Goal: Navigation & Orientation: Find specific page/section

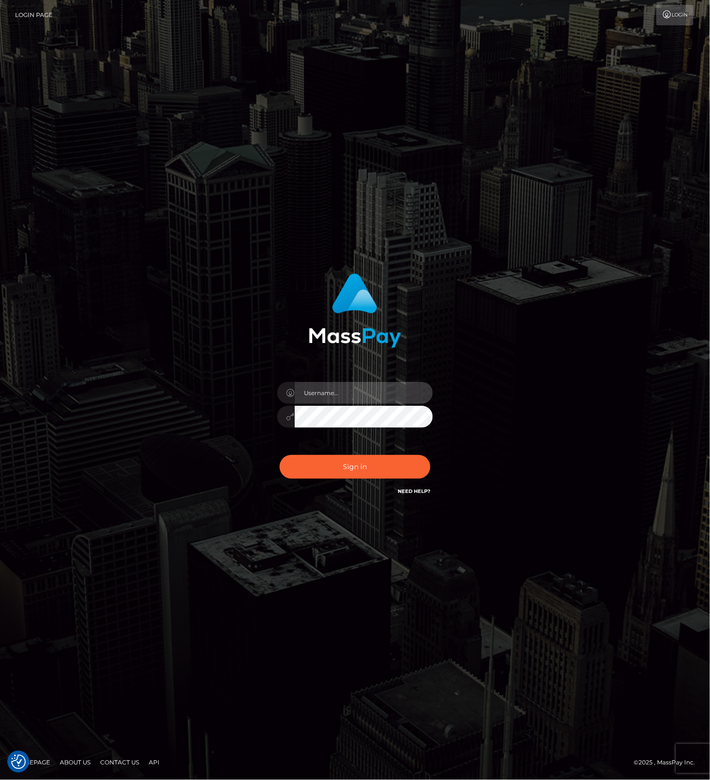
click at [347, 389] on input "text" at bounding box center [364, 393] width 138 height 22
click at [0, 779] on com-1password-button at bounding box center [0, 780] width 0 height 0
type input "leslie.throne"
click at [344, 470] on button "Sign in" at bounding box center [355, 467] width 151 height 24
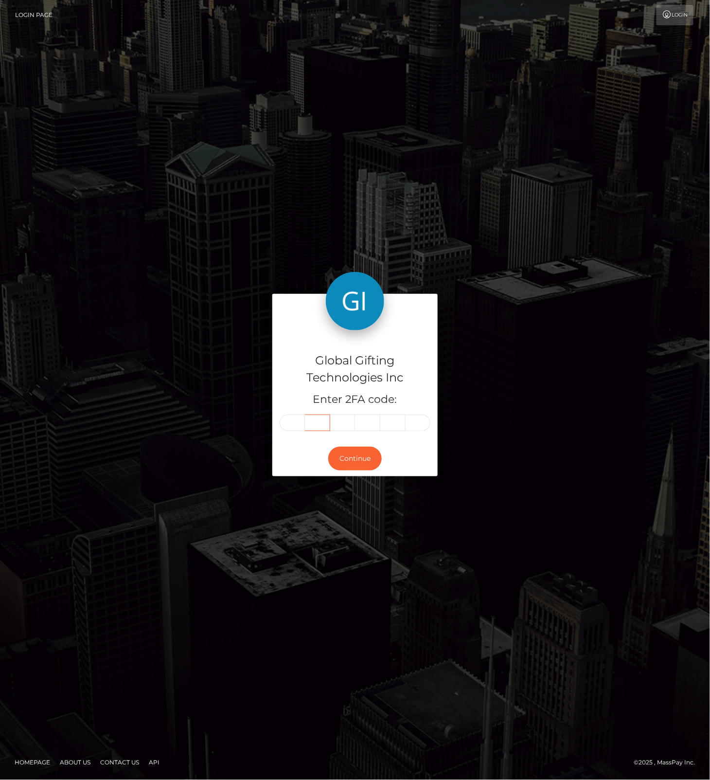
type input "2"
type input "0"
type input "3"
type input "0"
type input "2"
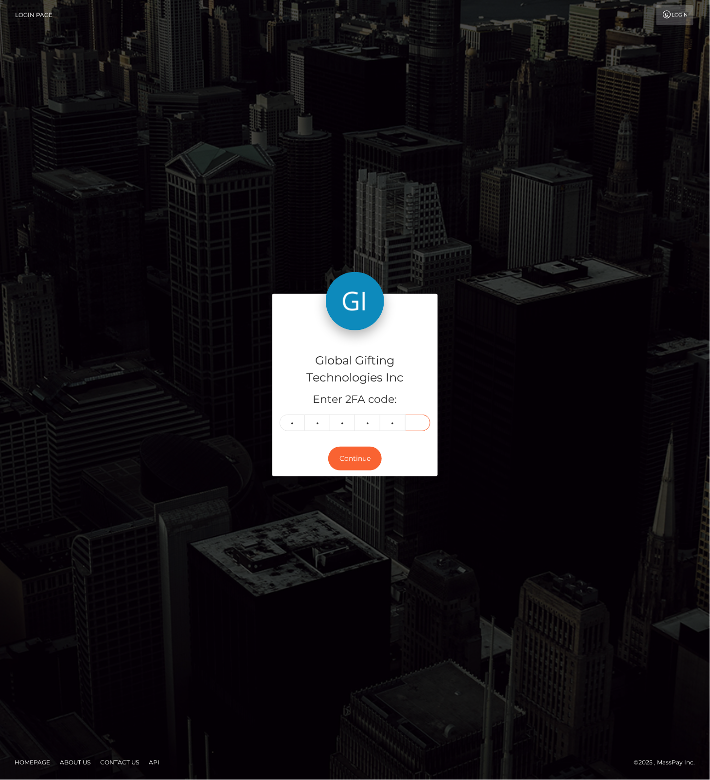
type input "1"
click at [361, 461] on button "Continue" at bounding box center [355, 459] width 54 height 24
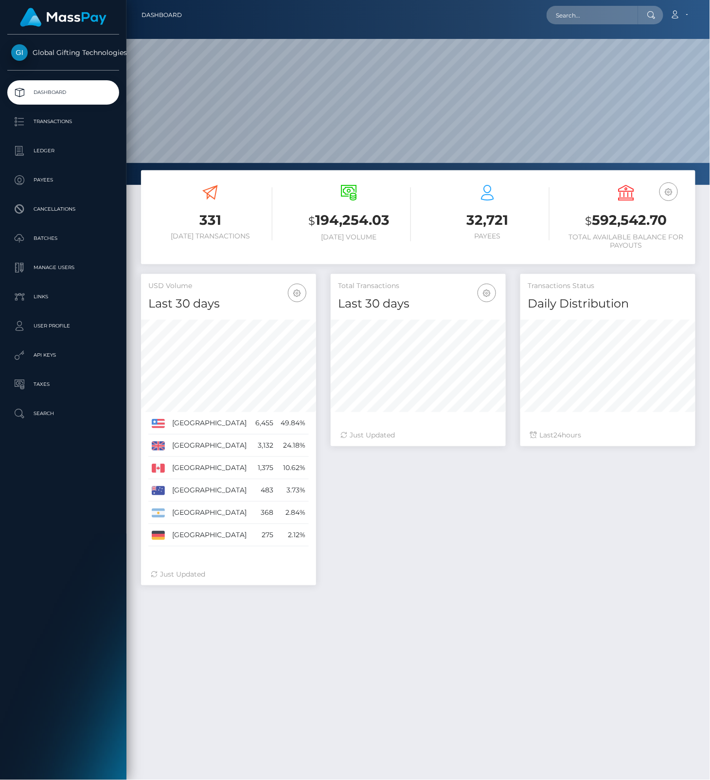
scroll to position [172, 175]
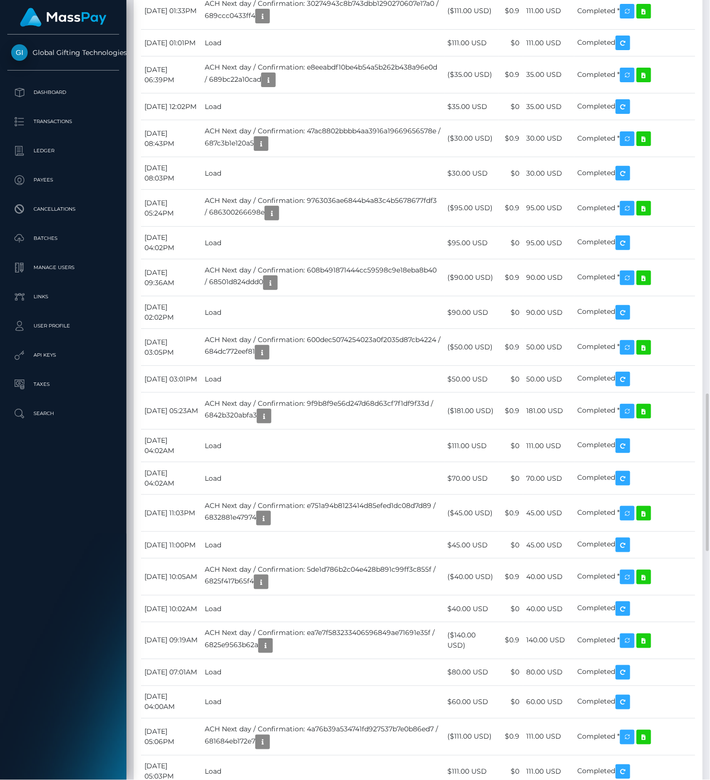
scroll to position [117, 175]
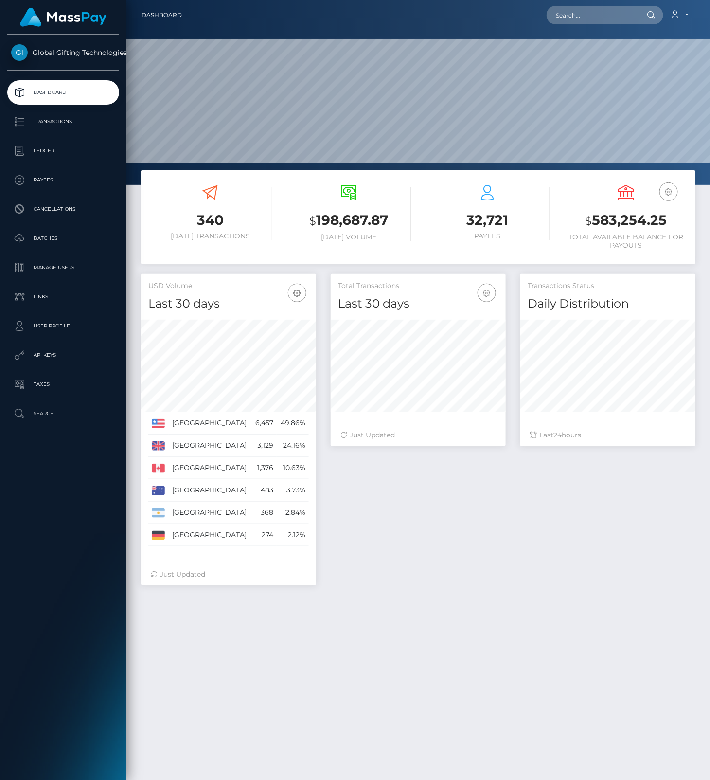
scroll to position [172, 175]
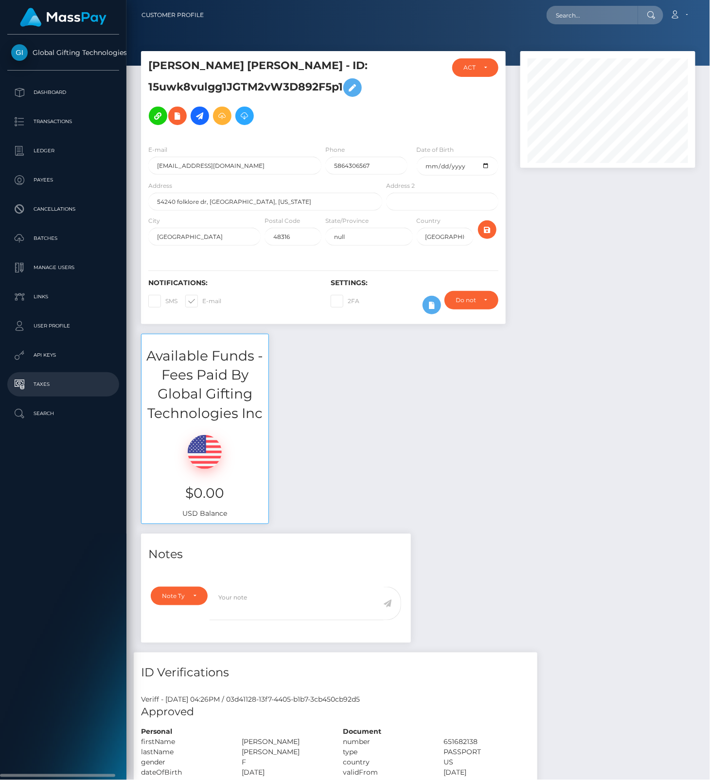
scroll to position [117, 175]
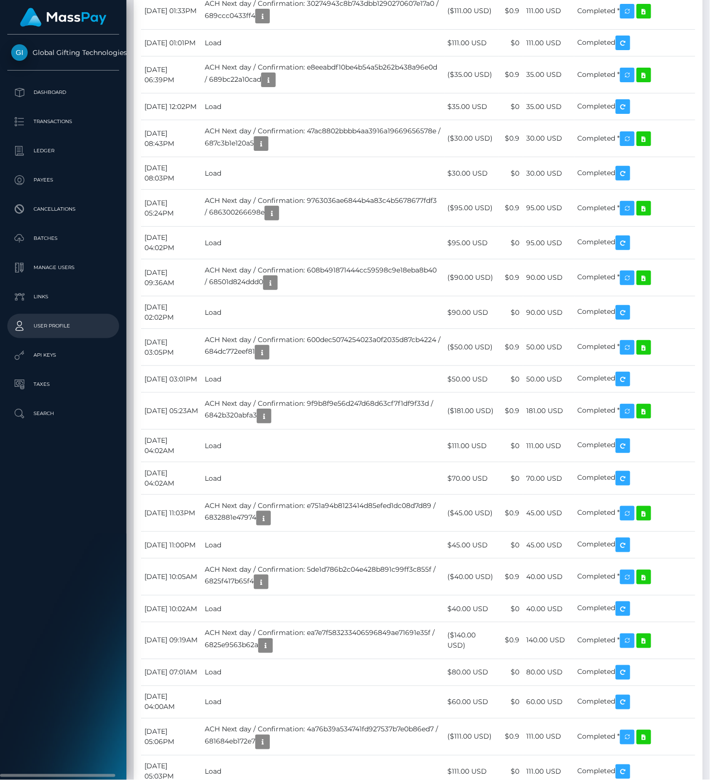
click at [43, 323] on p "User Profile" at bounding box center [63, 326] width 104 height 15
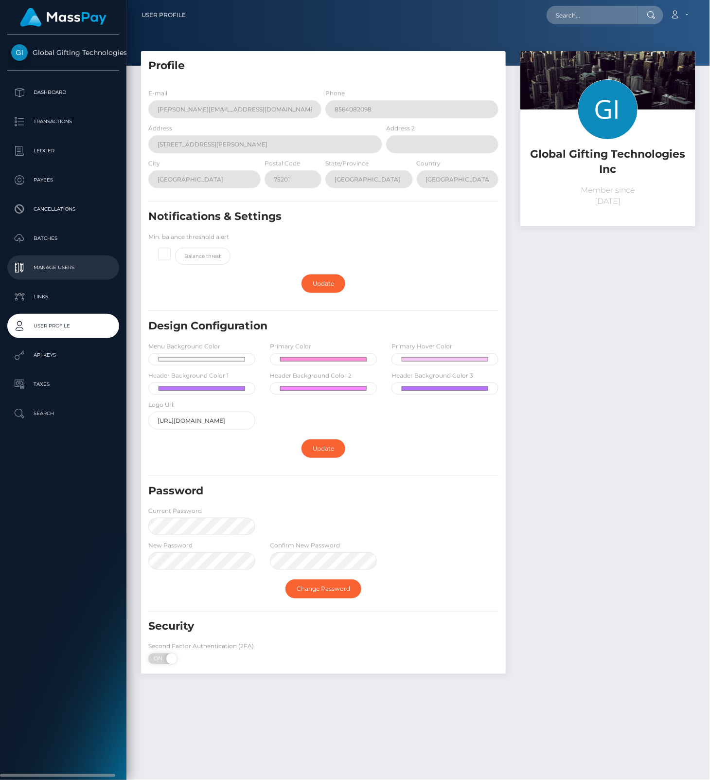
click at [44, 269] on p "Manage Users" at bounding box center [63, 267] width 104 height 15
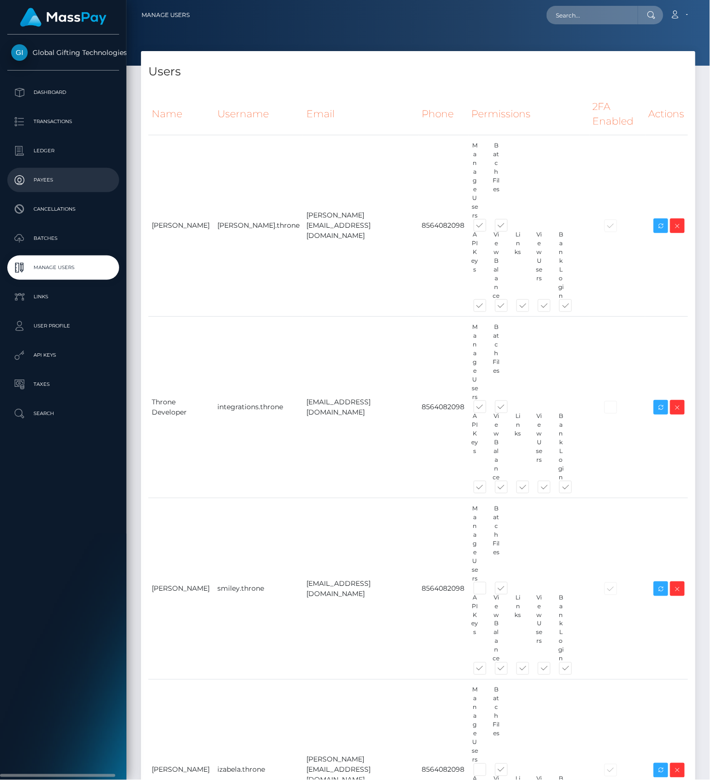
click at [37, 179] on p "Payees" at bounding box center [63, 180] width 104 height 15
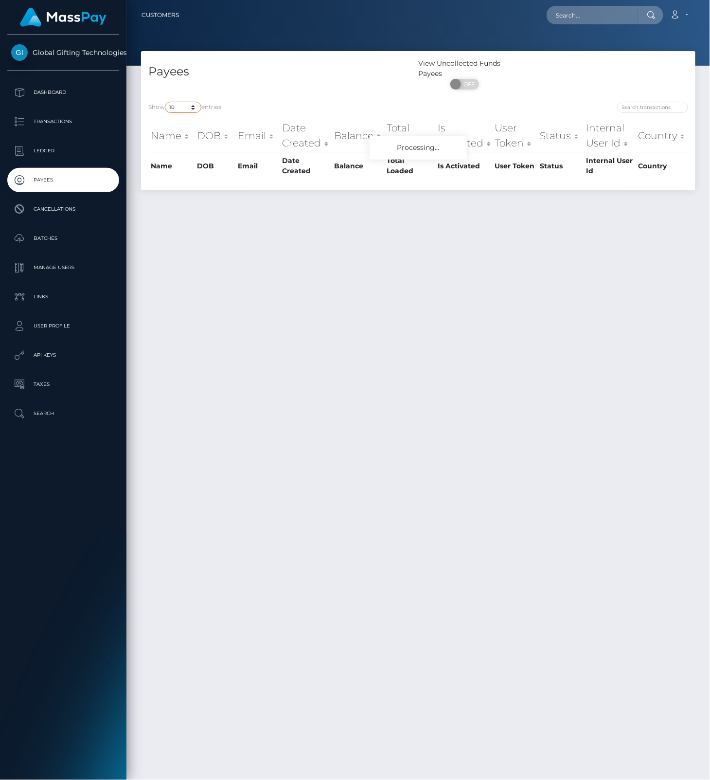
click at [191, 106] on select "10 25 50 100 250" at bounding box center [183, 107] width 36 height 11
click at [166, 102] on select "10 25 50 100 250" at bounding box center [183, 107] width 36 height 11
click at [706, 157] on div "Payees View Uncollected Funds Payees ON OFF Show 10 25 50 100 250 entries Name …" at bounding box center [418, 411] width 584 height 720
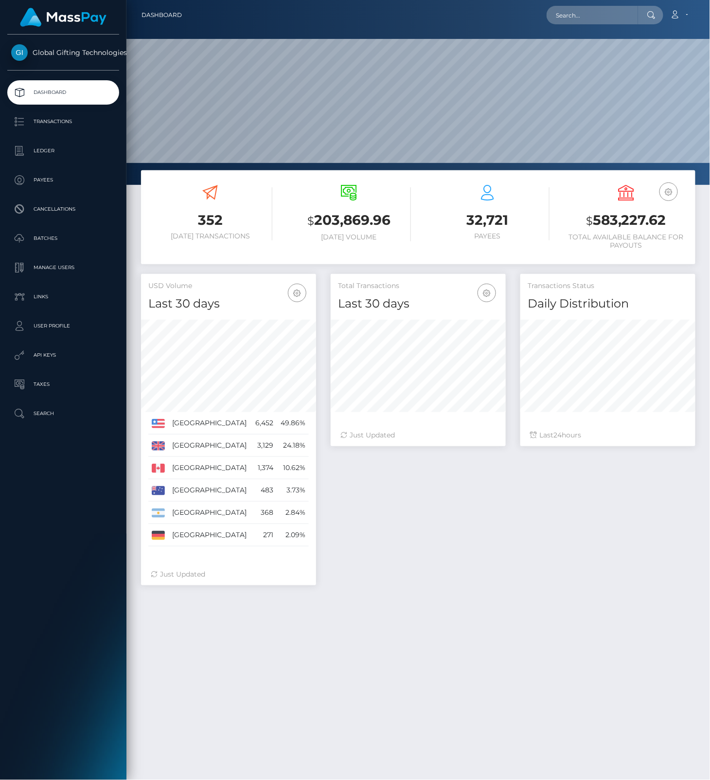
scroll to position [310, 175]
